Goal: Information Seeking & Learning: Learn about a topic

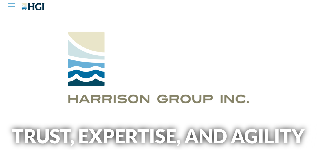
click at [13, 6] on div at bounding box center [11, 7] width 7 height 6
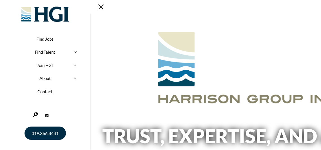
click at [49, 37] on link "Find Jobs" at bounding box center [44, 38] width 73 height 13
click at [47, 75] on link "About" at bounding box center [44, 78] width 73 height 13
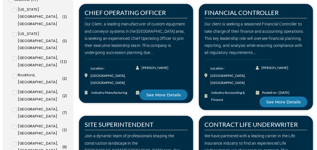
scroll to position [300, 0]
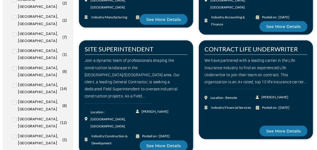
click at [0, 0] on input "Baltimore, MD ( 1 )" at bounding box center [0, 0] width 0 height 0
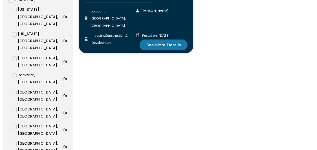
scroll to position [316, 0]
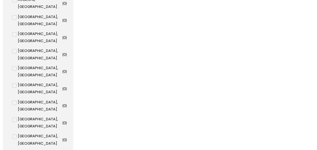
click at [0, 0] on input "Baltimore, MD ( 1 )" at bounding box center [0, 0] width 0 height 0
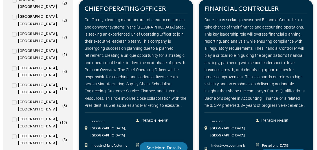
click at [0, 0] on input "Appleton, WI ( 1 )" at bounding box center [0, 0] width 0 height 0
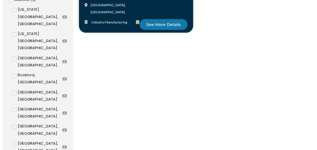
scroll to position [316, 0]
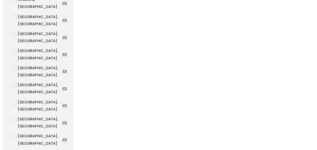
click at [0, 0] on input "Appleton, WI ( 1 )" at bounding box center [0, 0] width 0 height 0
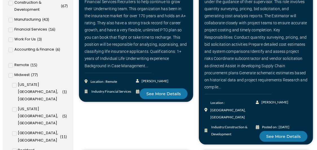
scroll to position [75, 0]
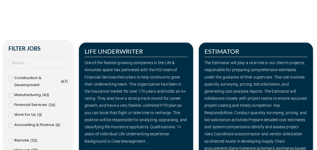
click at [30, 94] on span "Manufacturing" at bounding box center [27, 94] width 26 height 7
click at [0, 0] on input "Manufacturing ( 43 )" at bounding box center [0, 0] width 0 height 0
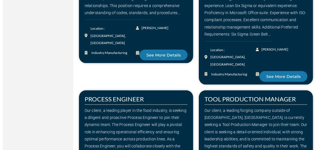
scroll to position [676, 0]
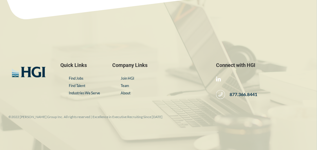
scroll to position [676, 0]
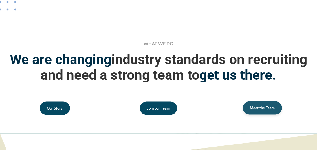
click at [262, 110] on span "Meet the Team" at bounding box center [262, 108] width 25 height 4
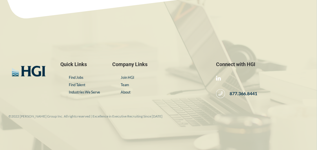
scroll to position [830, 0]
